Goal: Information Seeking & Learning: Understand process/instructions

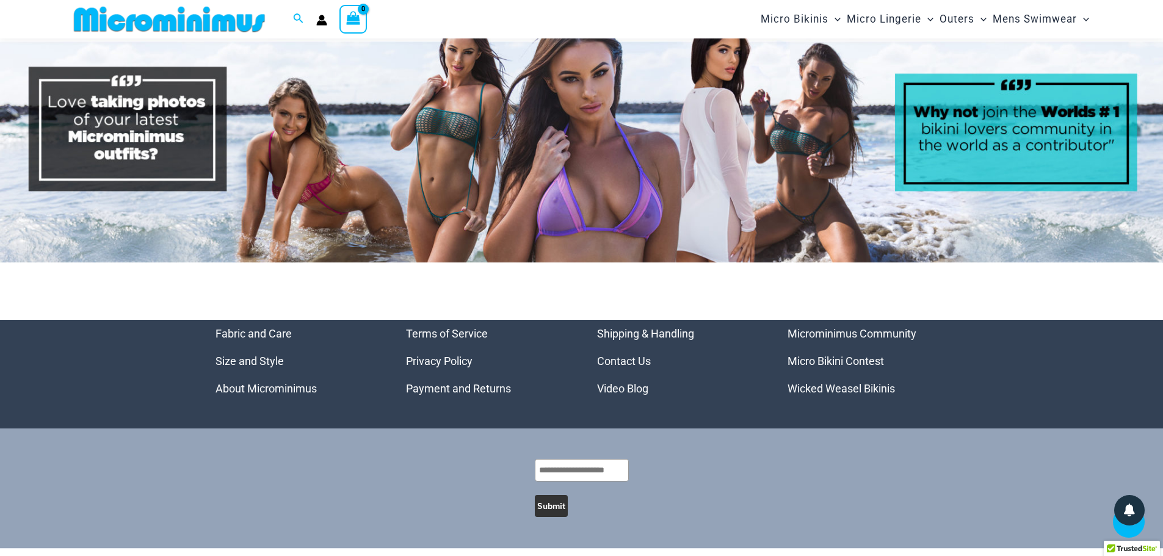
scroll to position [6262, 0]
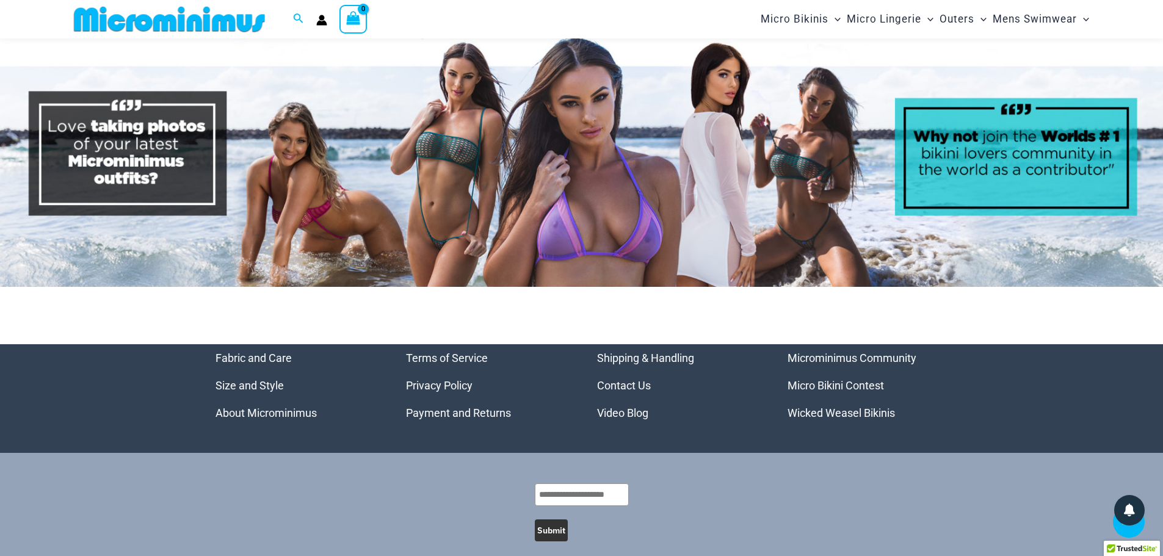
click at [426, 407] on link "Payment and Returns" at bounding box center [458, 413] width 105 height 13
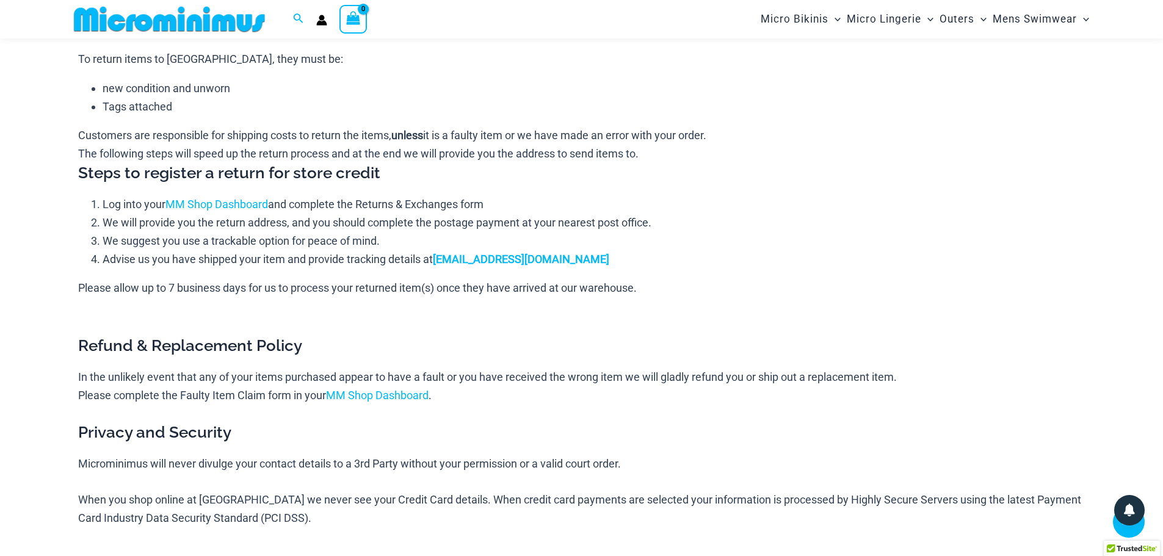
scroll to position [955, 0]
click at [374, 393] on link "MM Shop Dashboard" at bounding box center [377, 394] width 103 height 13
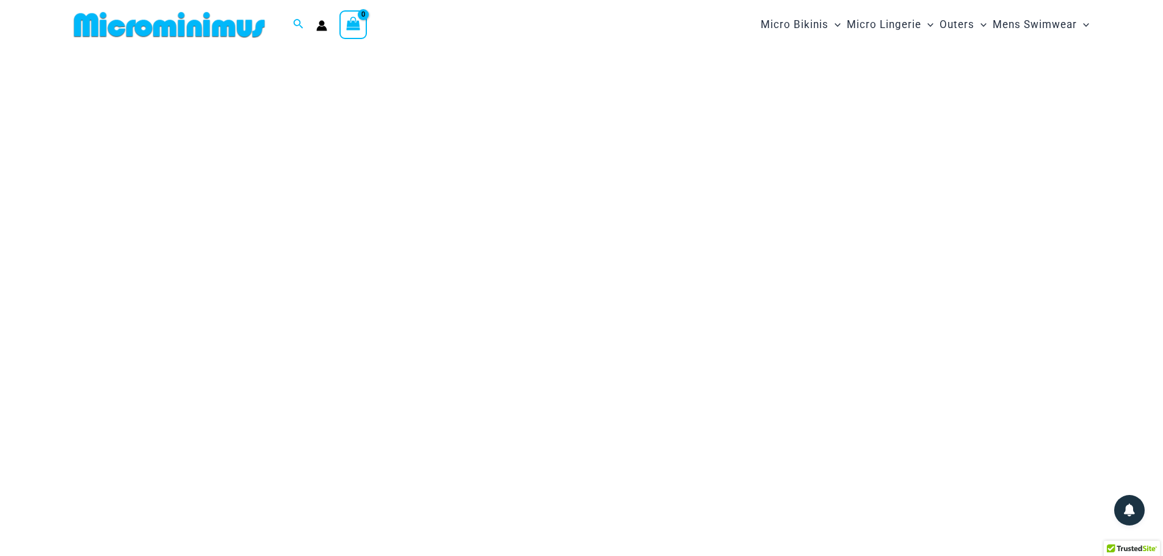
click at [126, 374] on span "Import duty claim" at bounding box center [236, 371] width 281 height 18
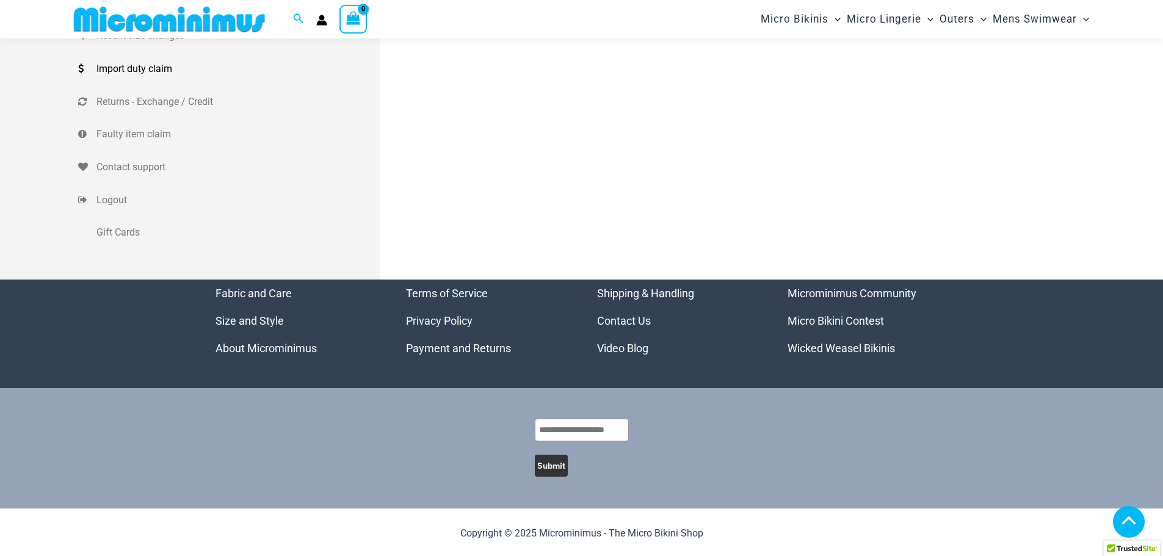
scroll to position [293, 0]
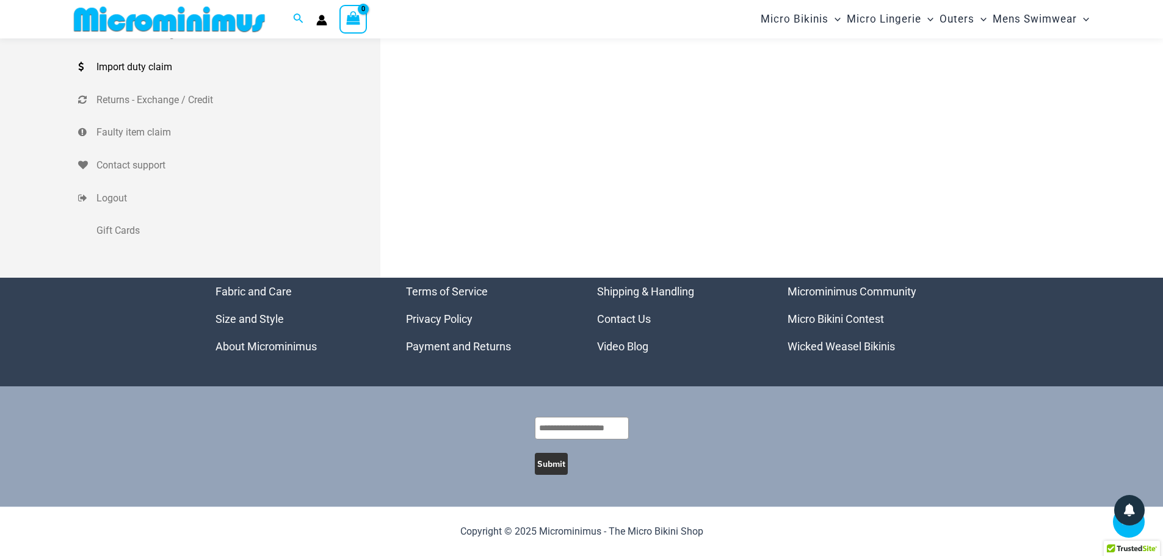
click at [652, 292] on link "Shipping & Handling" at bounding box center [645, 291] width 97 height 13
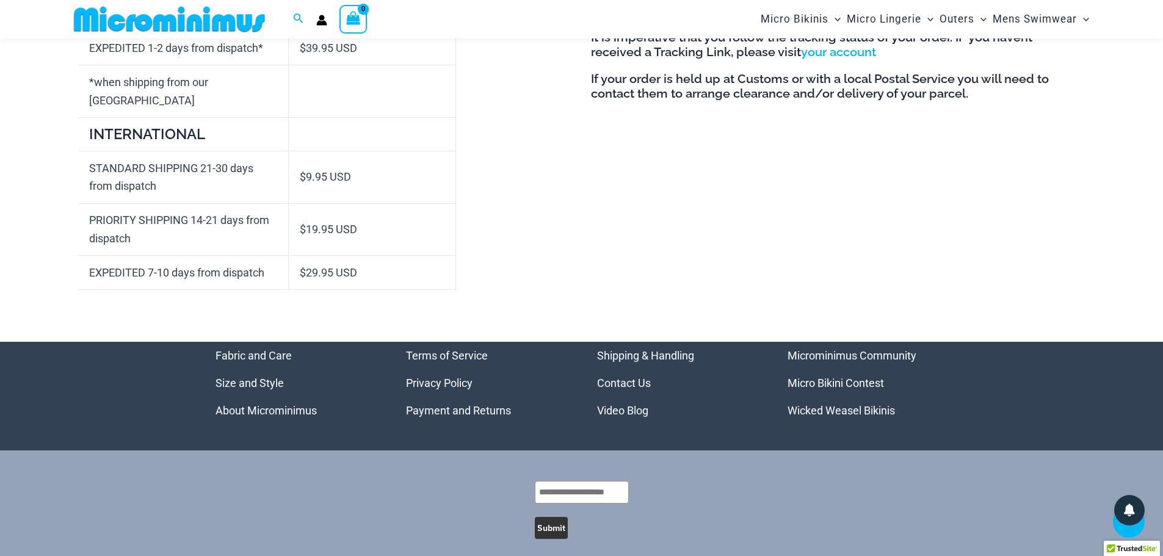
scroll to position [600, 0]
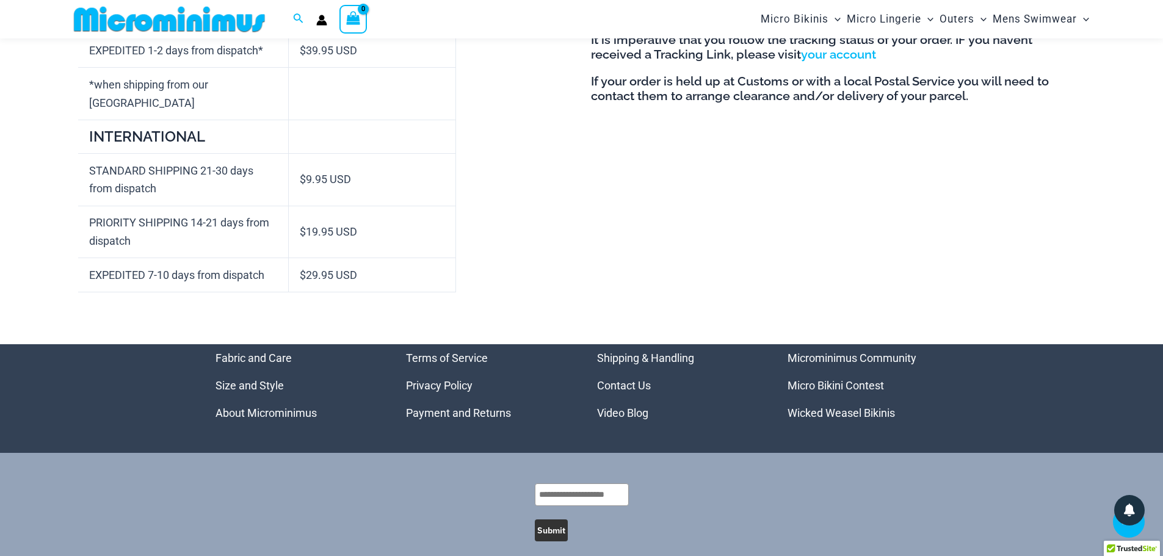
click at [457, 357] on link "Terms of Service" at bounding box center [447, 358] width 82 height 13
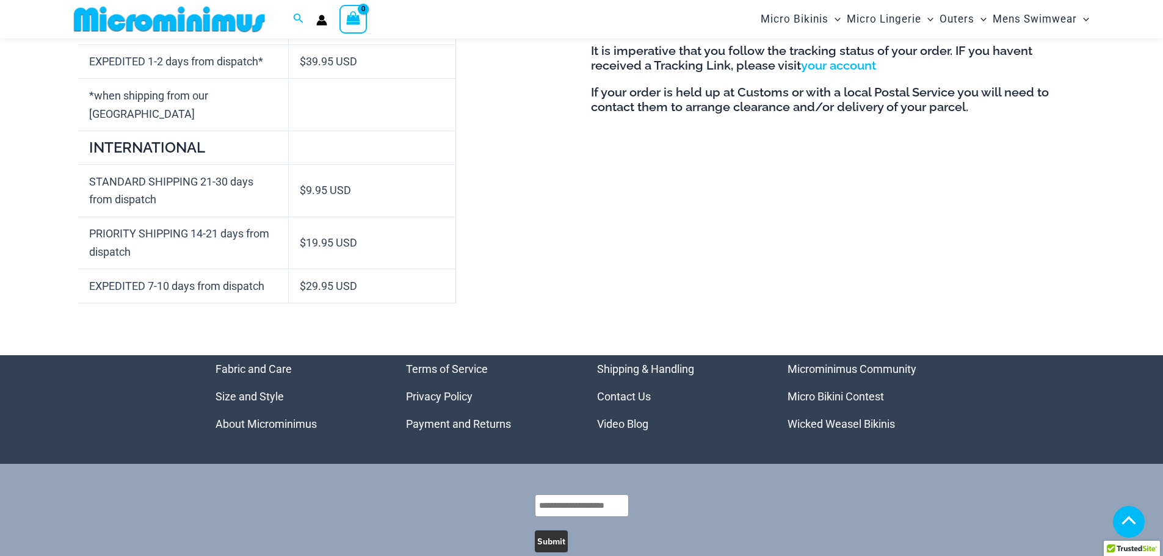
scroll to position [571, 0]
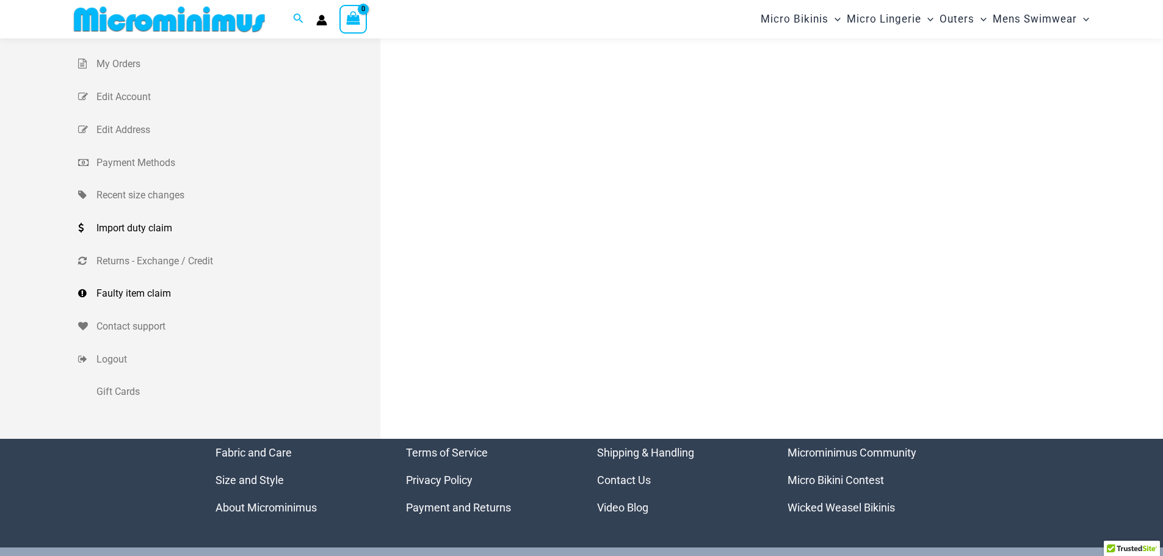
scroll to position [122, 0]
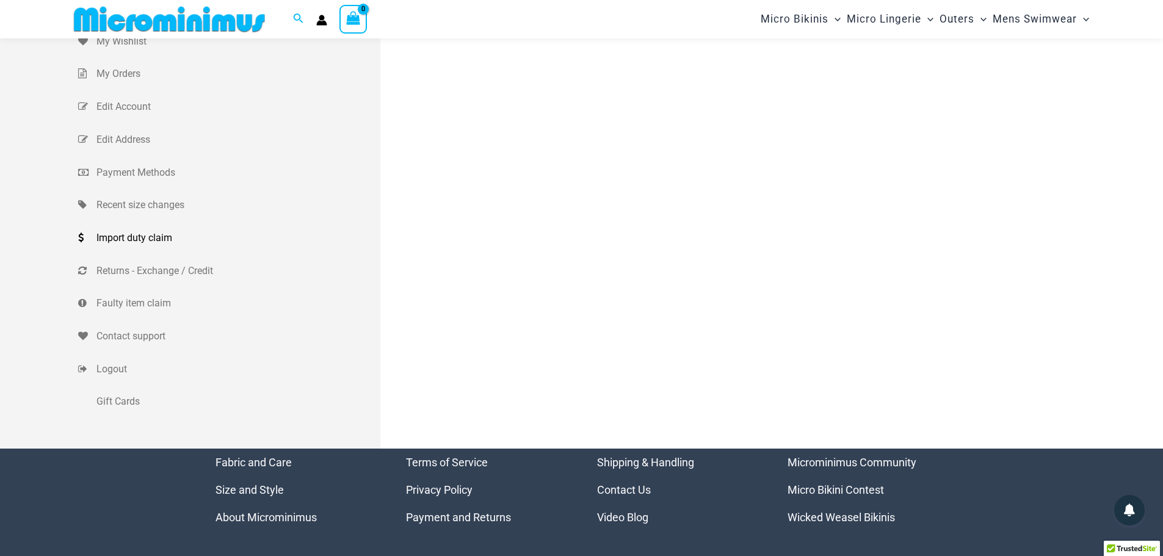
click at [126, 238] on span "Import duty claim" at bounding box center [236, 238] width 281 height 18
